Goal: Find specific page/section: Find specific page/section

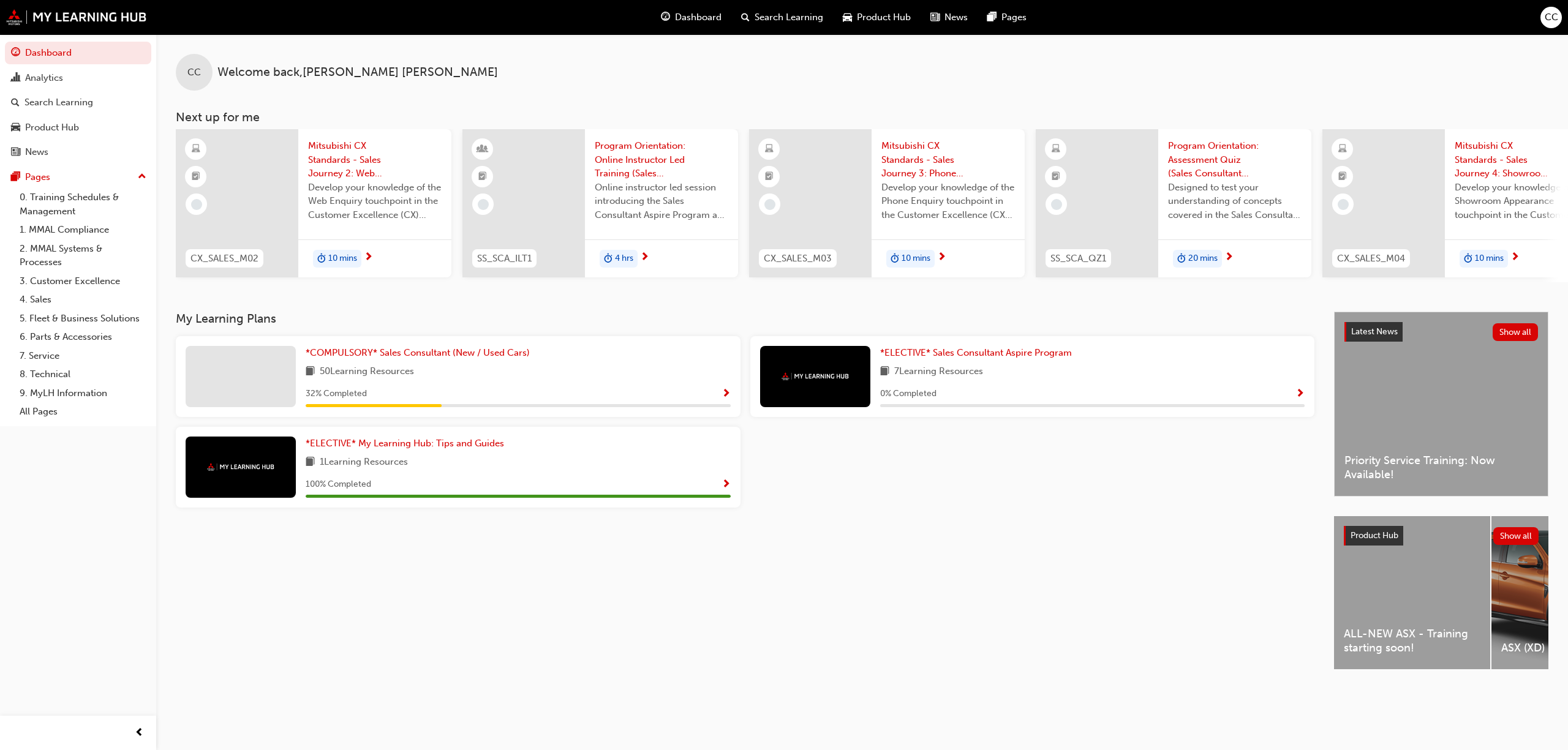
click at [1545, 15] on span "CC" at bounding box center [1551, 17] width 14 height 14
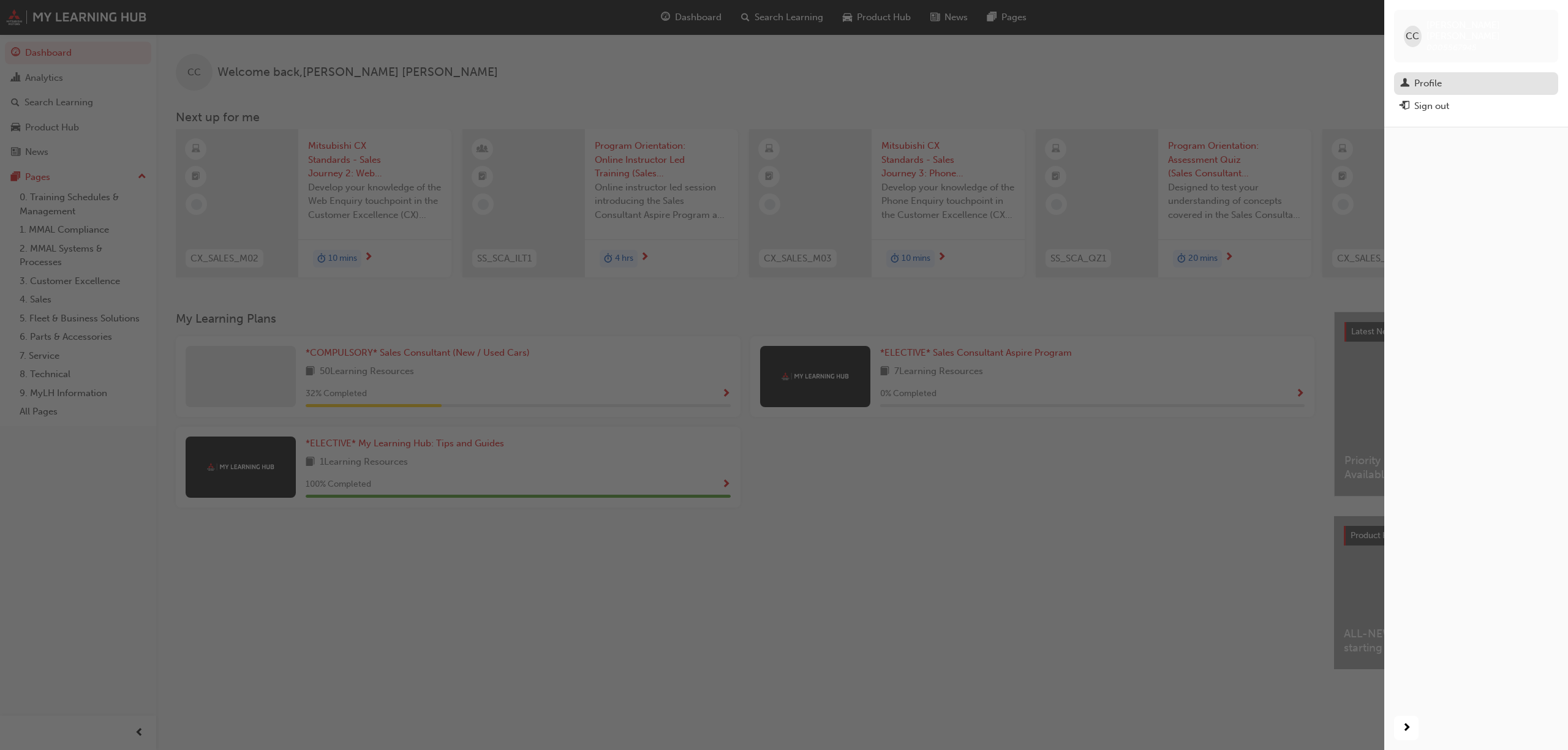
click at [1427, 76] on div "Profile" at bounding box center [1476, 84] width 152 height 15
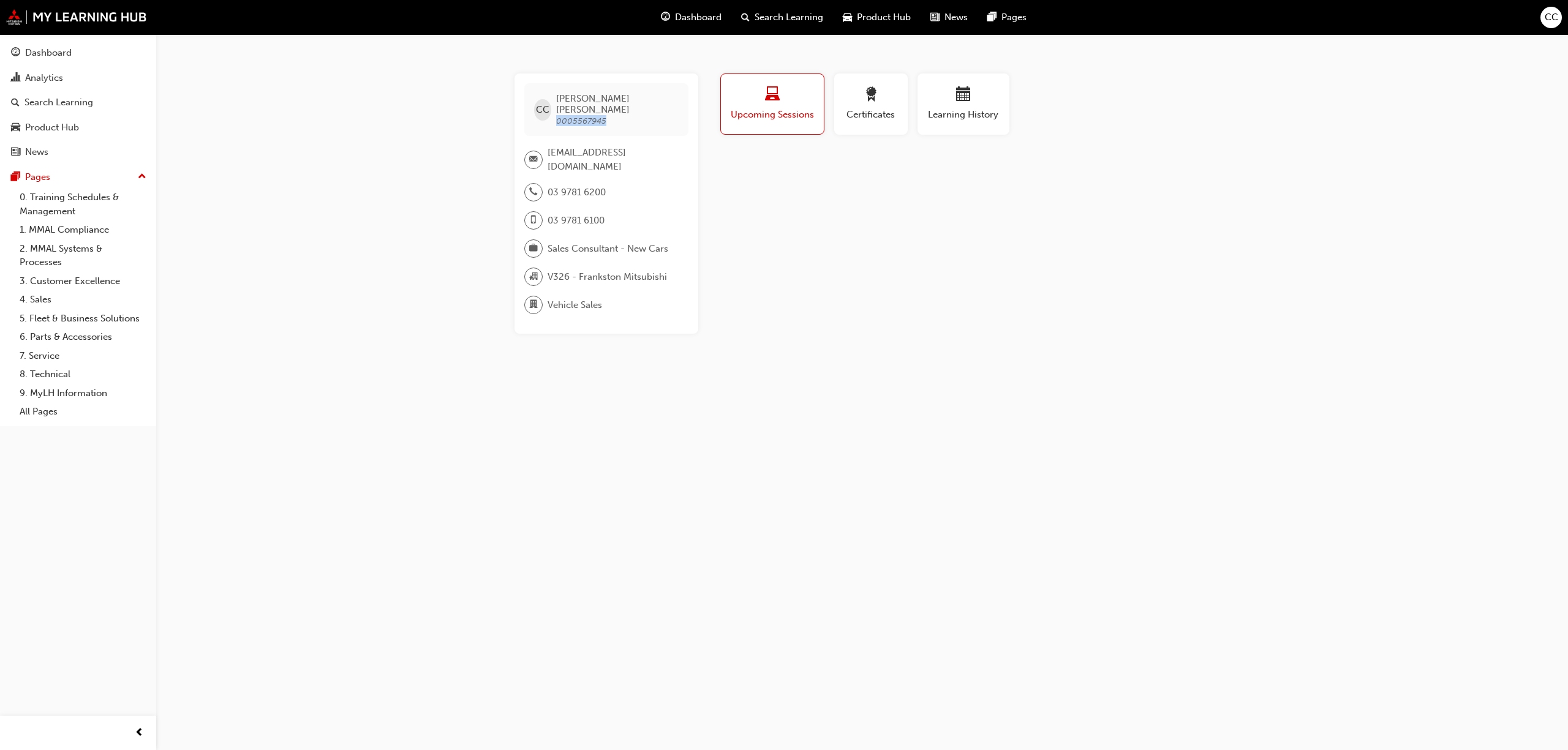
drag, startPoint x: 611, startPoint y: 110, endPoint x: 559, endPoint y: 112, distance: 52.0
click at [559, 112] on div "CC [PERSON_NAME] 0005567945" at bounding box center [606, 109] width 164 height 53
copy span "0005567945"
